Goal: Navigation & Orientation: Find specific page/section

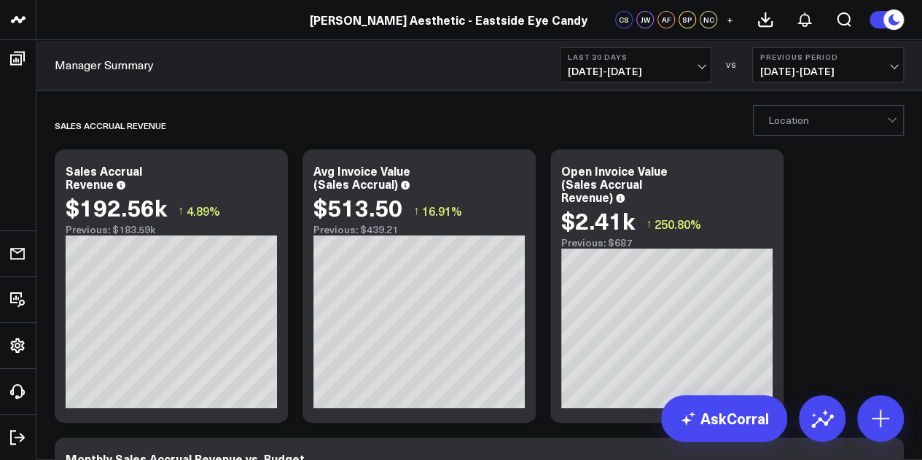
click at [436, 29] on header "Annie Aesthetic Annie Aesthetic - Ageless Health Institute Annie Aesthetic - Ag…" at bounding box center [461, 20] width 922 height 40
click at [434, 23] on link "[PERSON_NAME] Aesthetic - Eastside Eye Candy" at bounding box center [449, 20] width 278 height 16
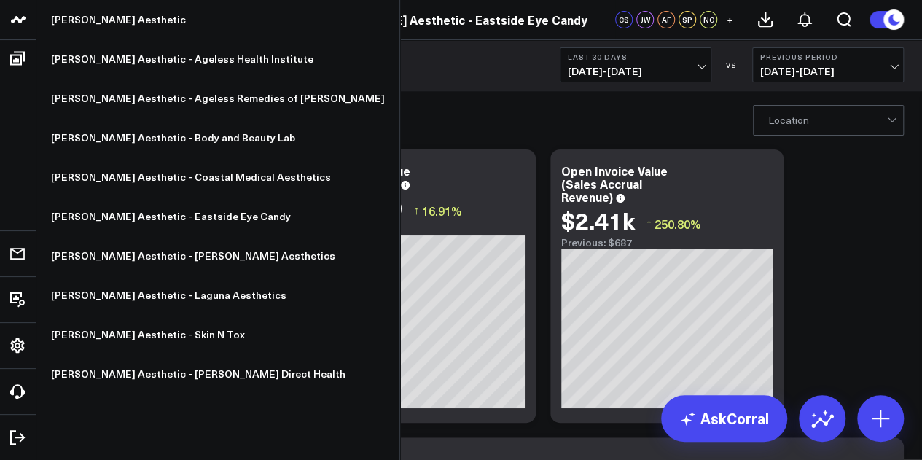
click at [12, 19] on icon at bounding box center [17, 19] width 17 height 17
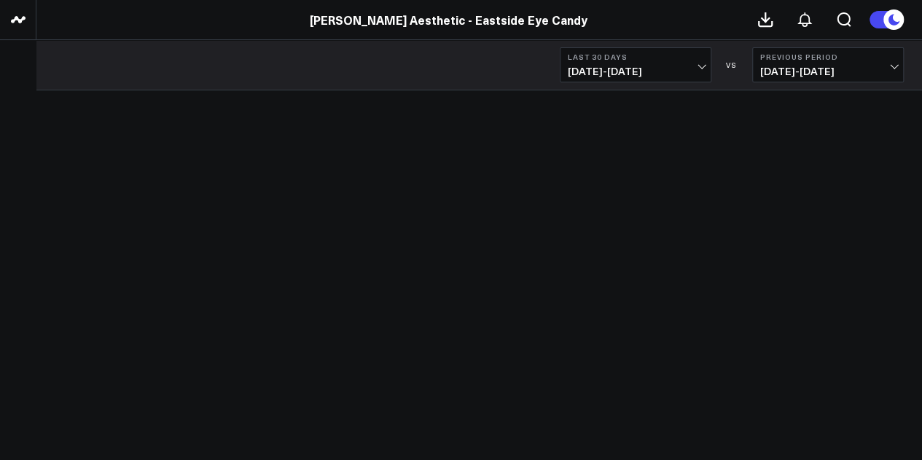
click at [96, 28] on header "Loading companies... Annie Aesthetic - Eastside Eye Candy" at bounding box center [461, 20] width 922 height 40
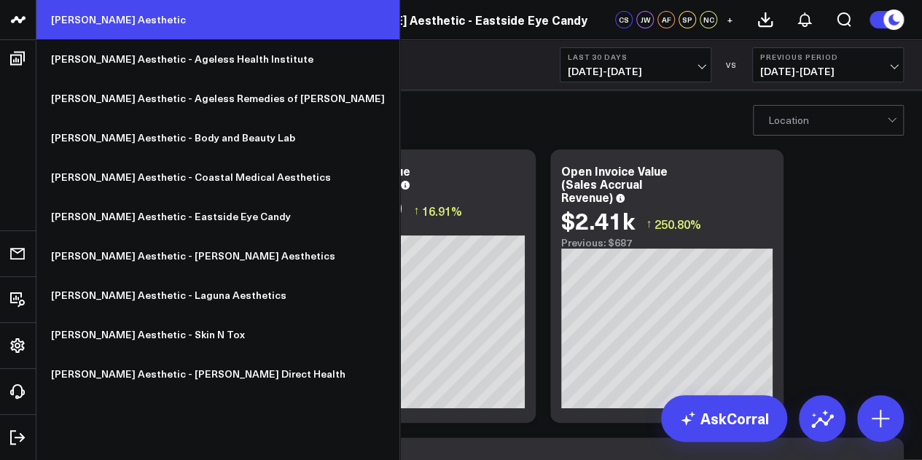
click at [85, 20] on link "[PERSON_NAME] Aesthetic" at bounding box center [217, 19] width 363 height 39
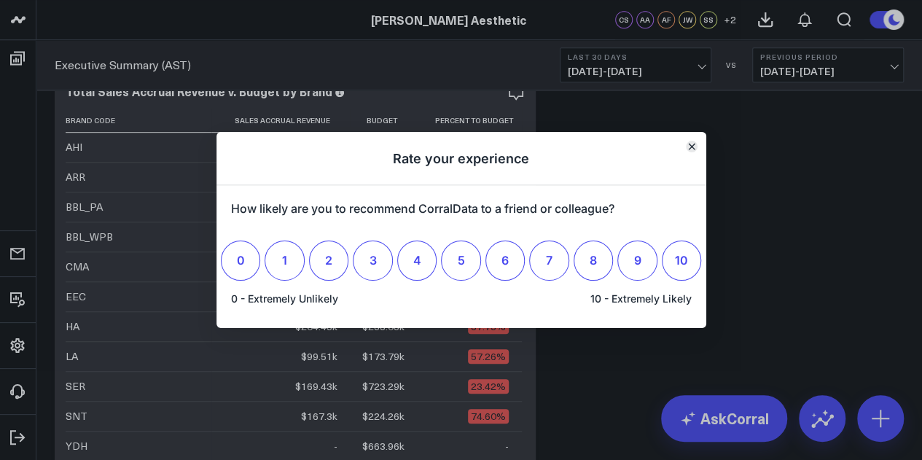
click at [690, 149] on icon "Close" at bounding box center [691, 147] width 6 height 6
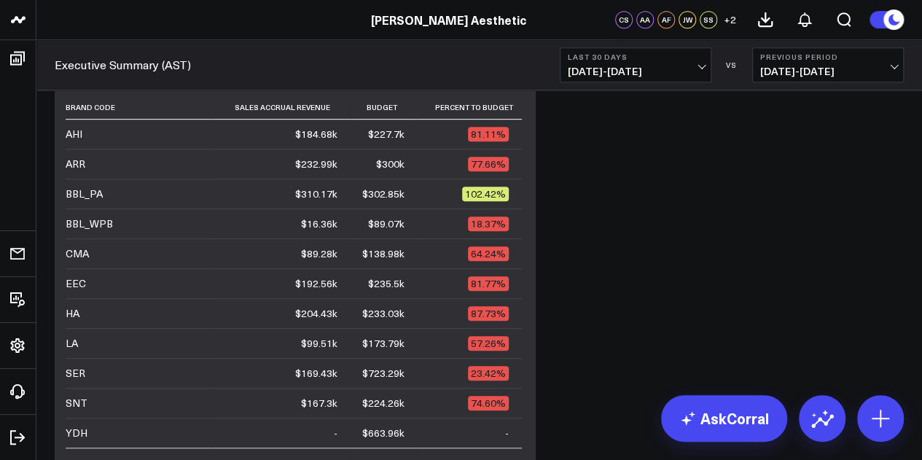
scroll to position [381, 0]
